Goal: Task Accomplishment & Management: Use online tool/utility

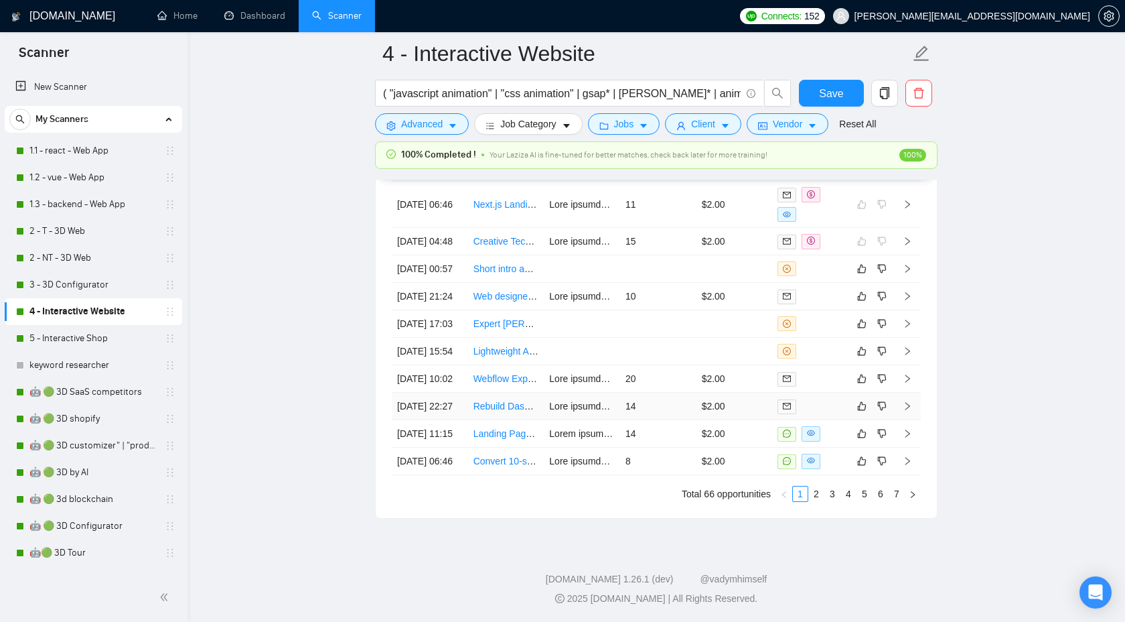
scroll to position [3681, 0]
click at [821, 501] on link "2" at bounding box center [816, 493] width 15 height 15
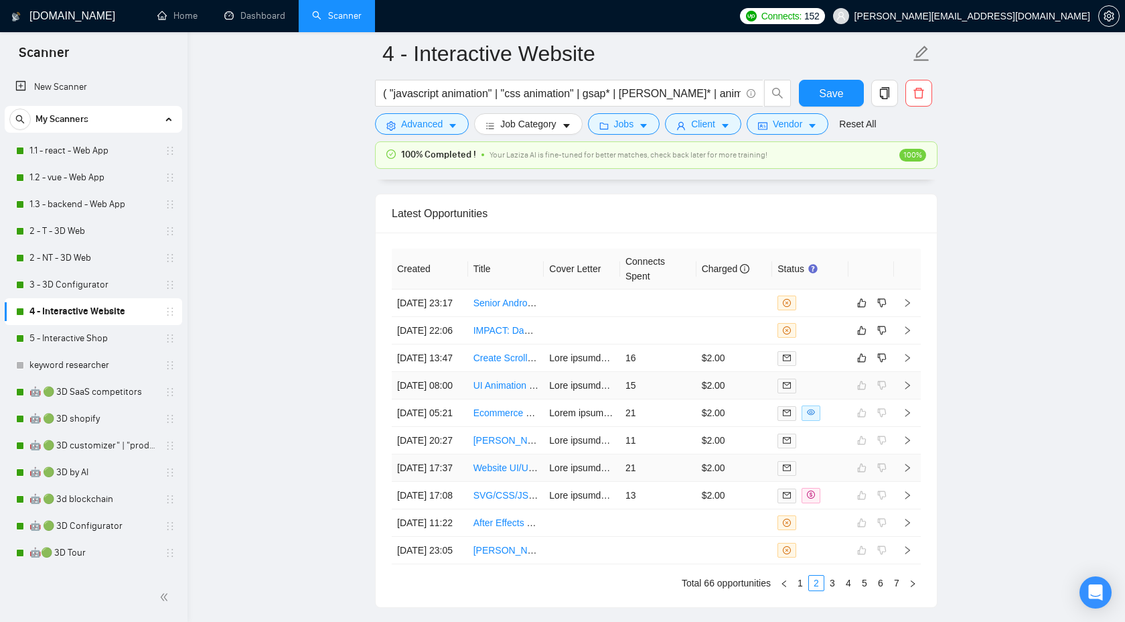
scroll to position [3518, 0]
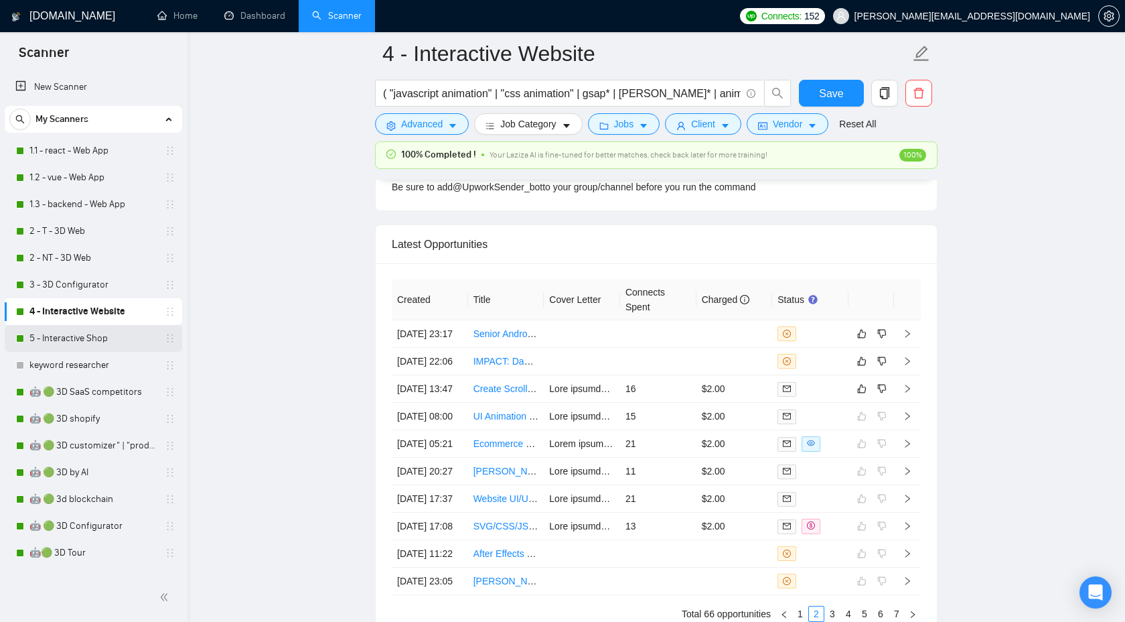
click at [75, 336] on link "5 - Interactive Shop" at bounding box center [92, 338] width 127 height 27
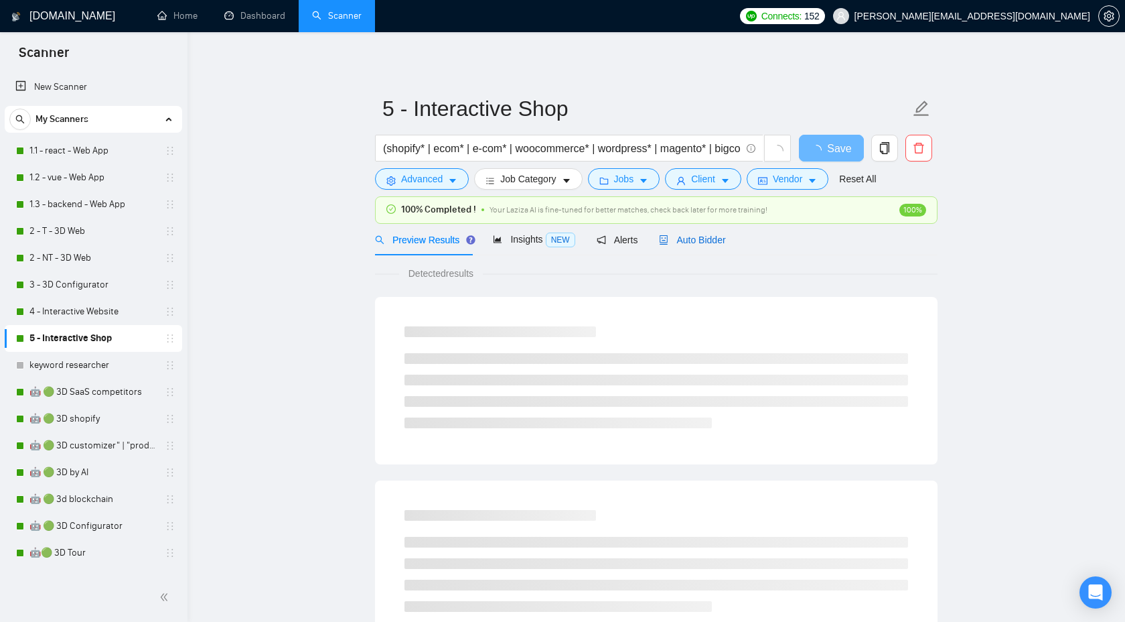
click at [715, 239] on span "Auto Bidder" at bounding box center [692, 239] width 66 height 11
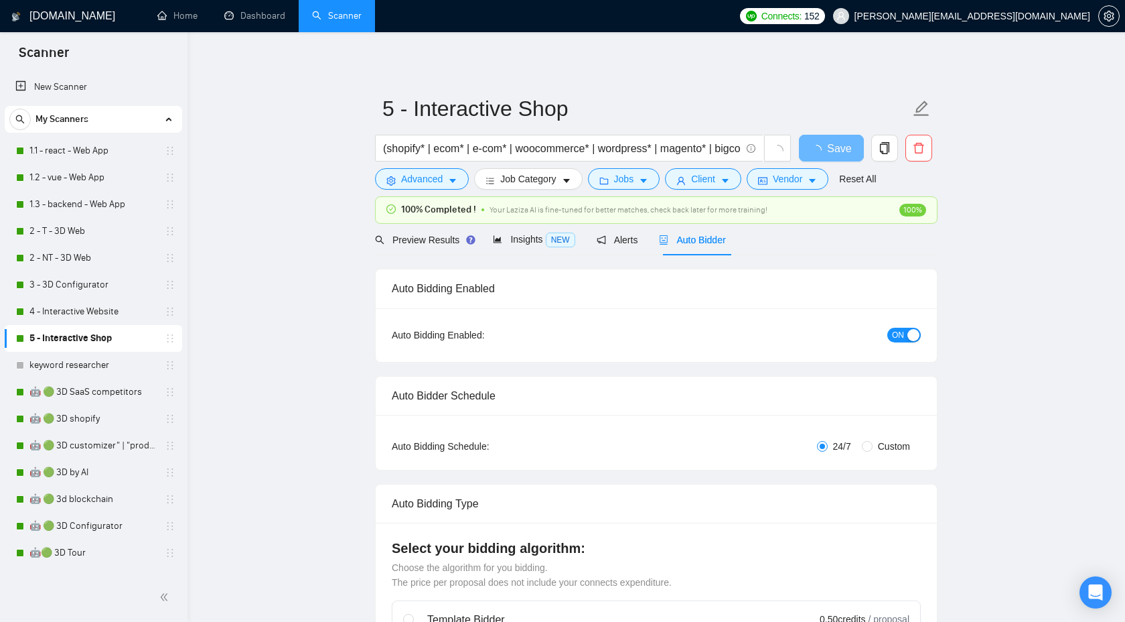
checkbox input "true"
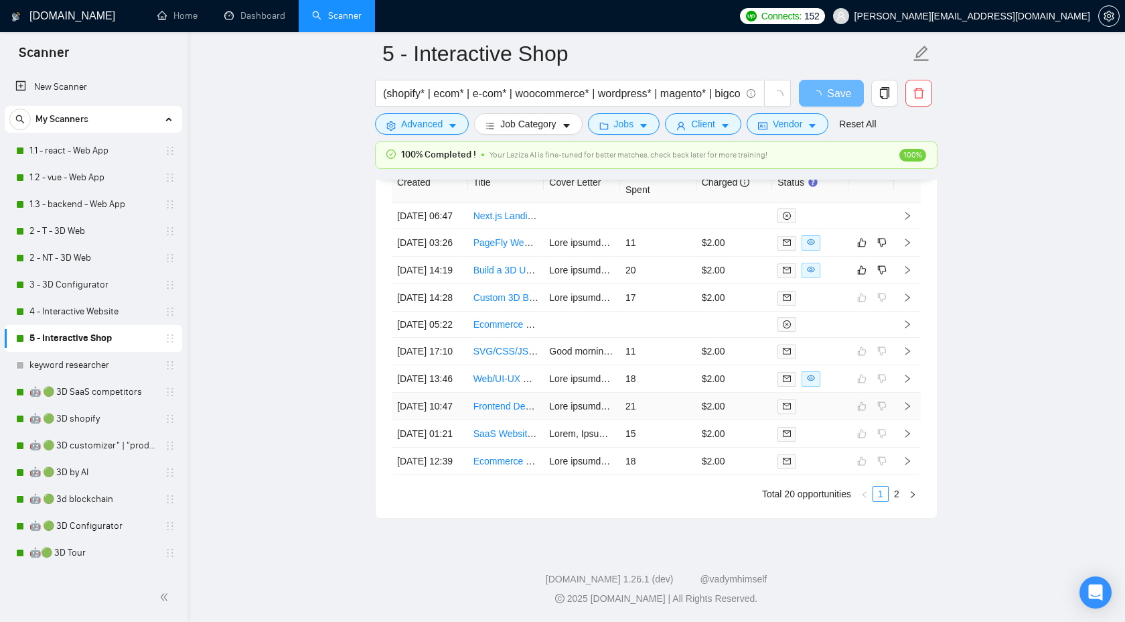
scroll to position [3580, 0]
